Goal: Information Seeking & Learning: Learn about a topic

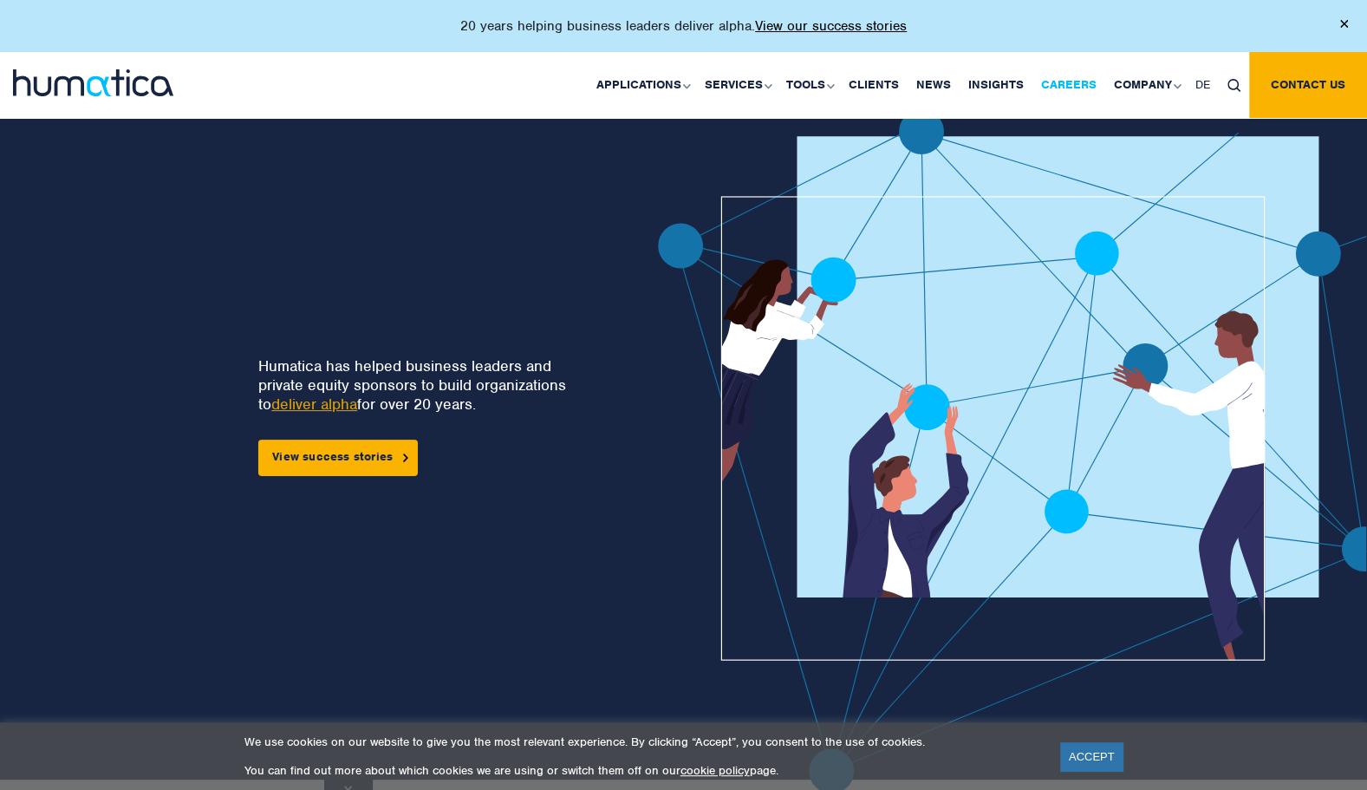
click at [1074, 81] on link "Careers" at bounding box center [1068, 85] width 73 height 66
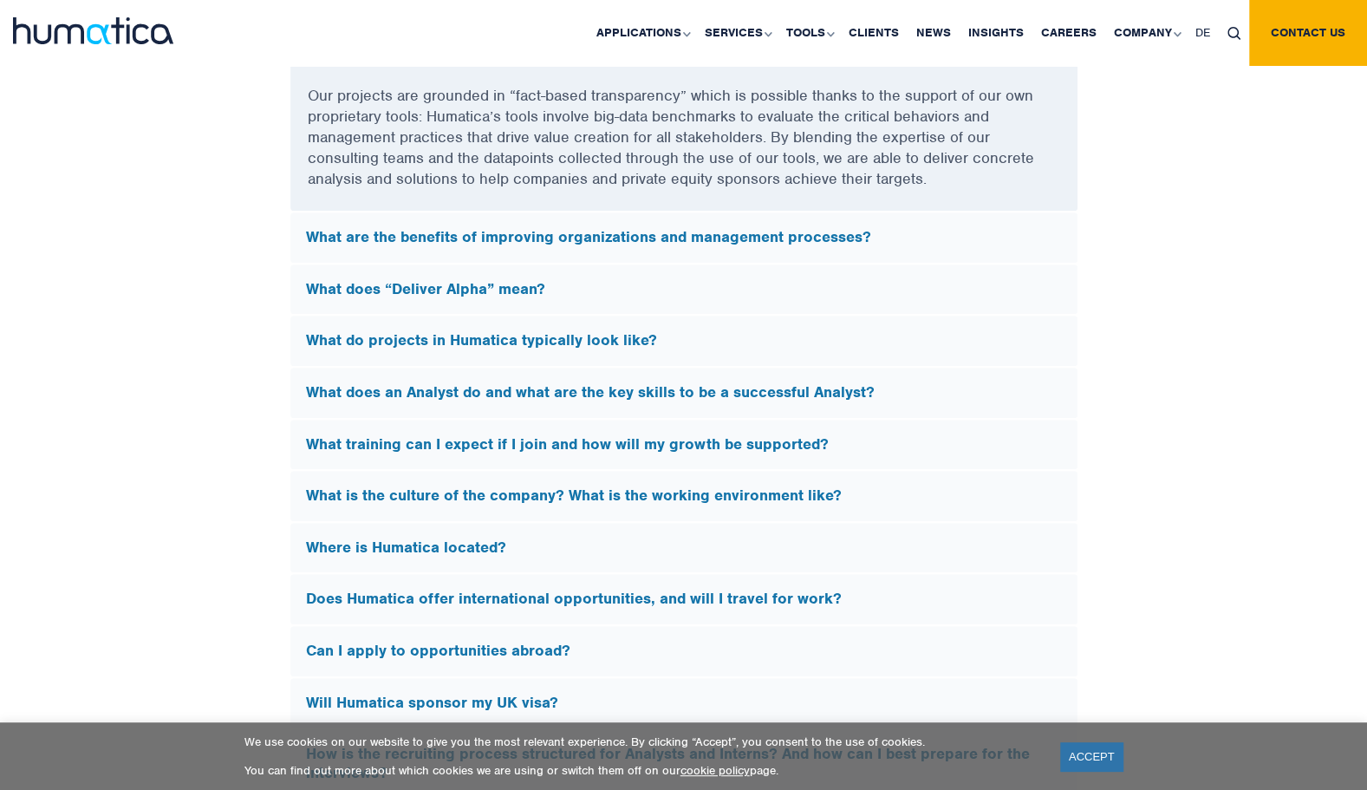
scroll to position [4886, 0]
